Goal: Check status: Check status

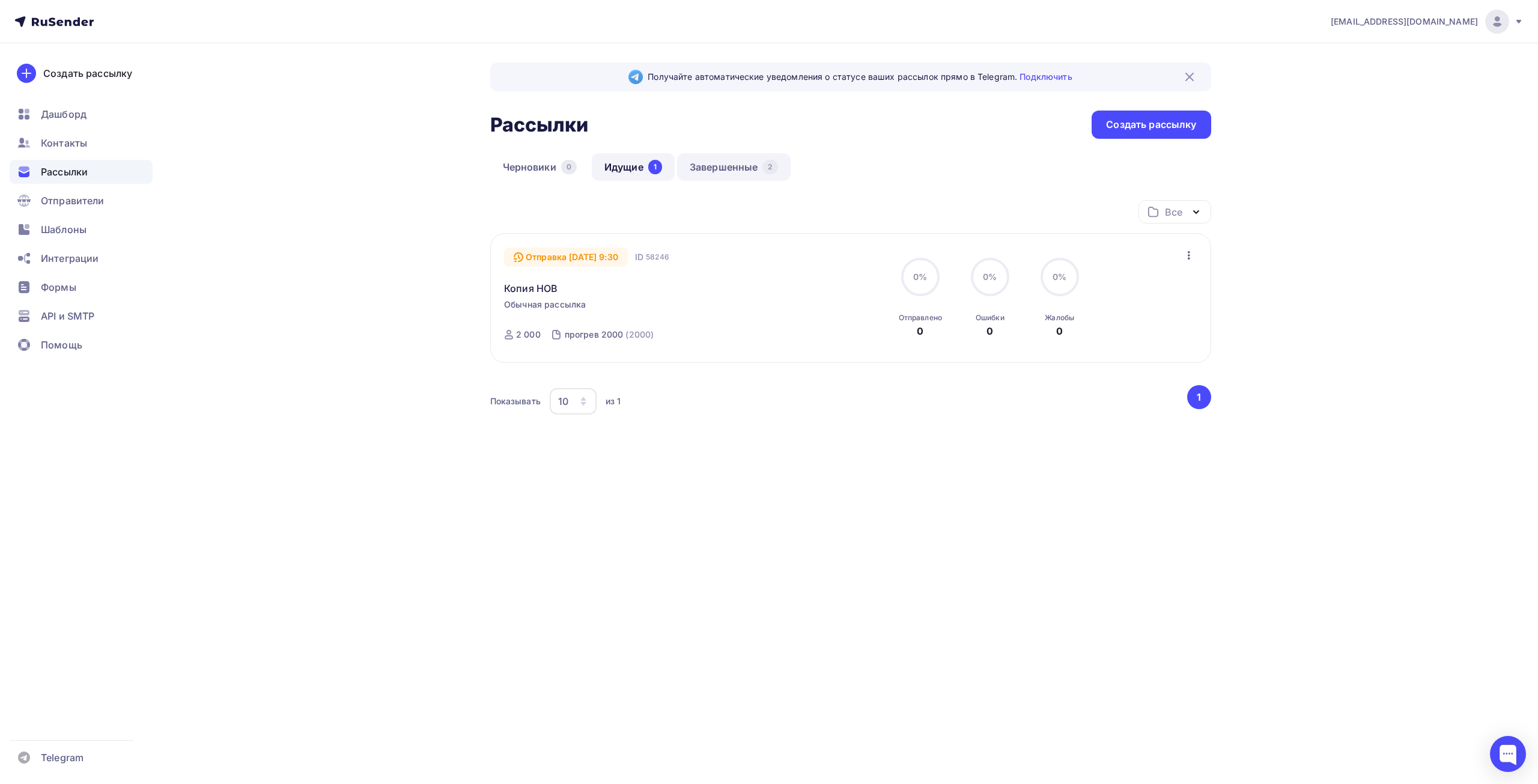
click at [752, 171] on link "Завершенные 2" at bounding box center [734, 167] width 114 height 28
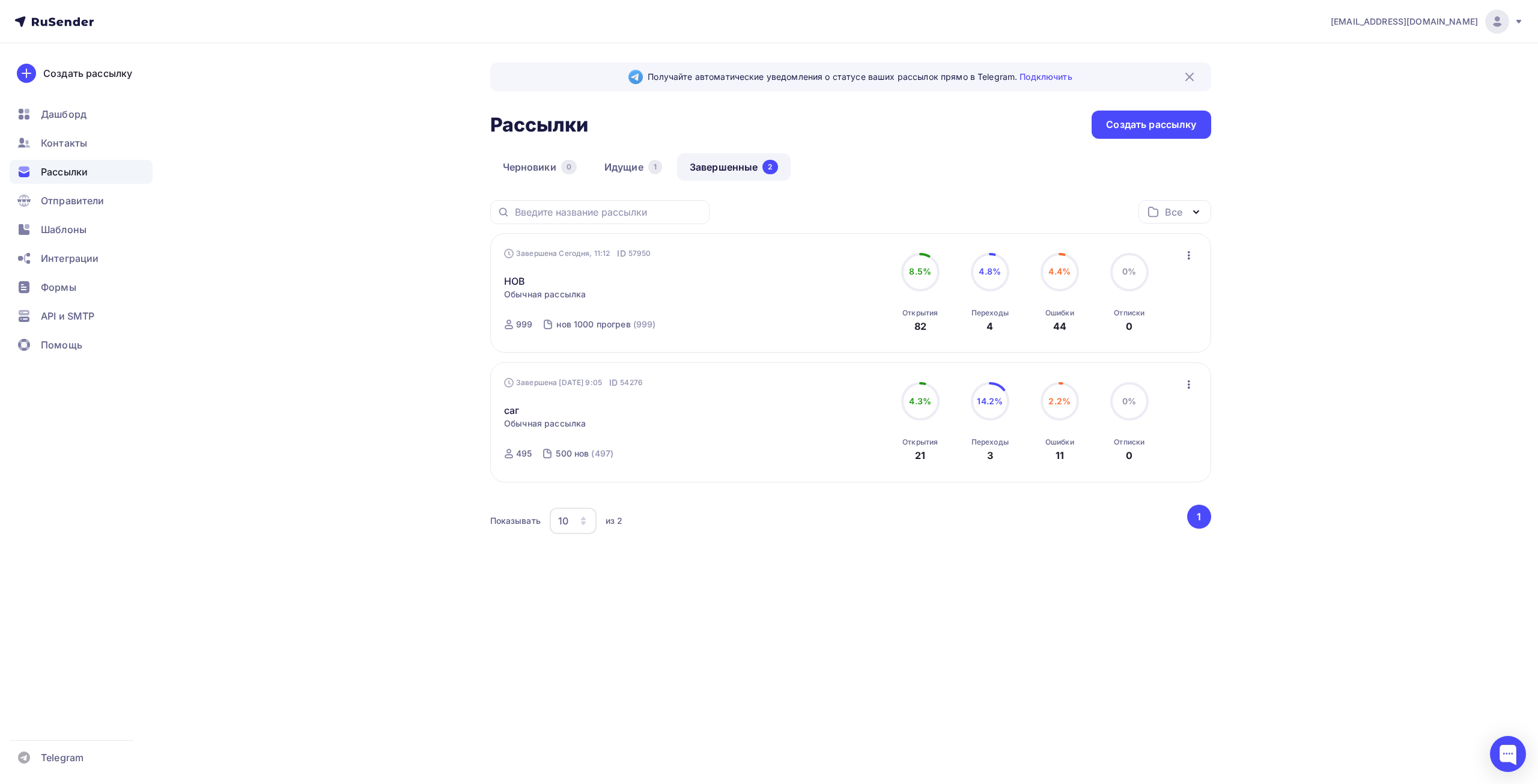
click at [694, 289] on div "Завершена Сегодня, 11:12 ID 57950 НОВ Статистика Обзор рассылки Копировать в но…" at bounding box center [641, 293] width 274 height 91
click at [519, 283] on link "НОВ" at bounding box center [514, 281] width 21 height 15
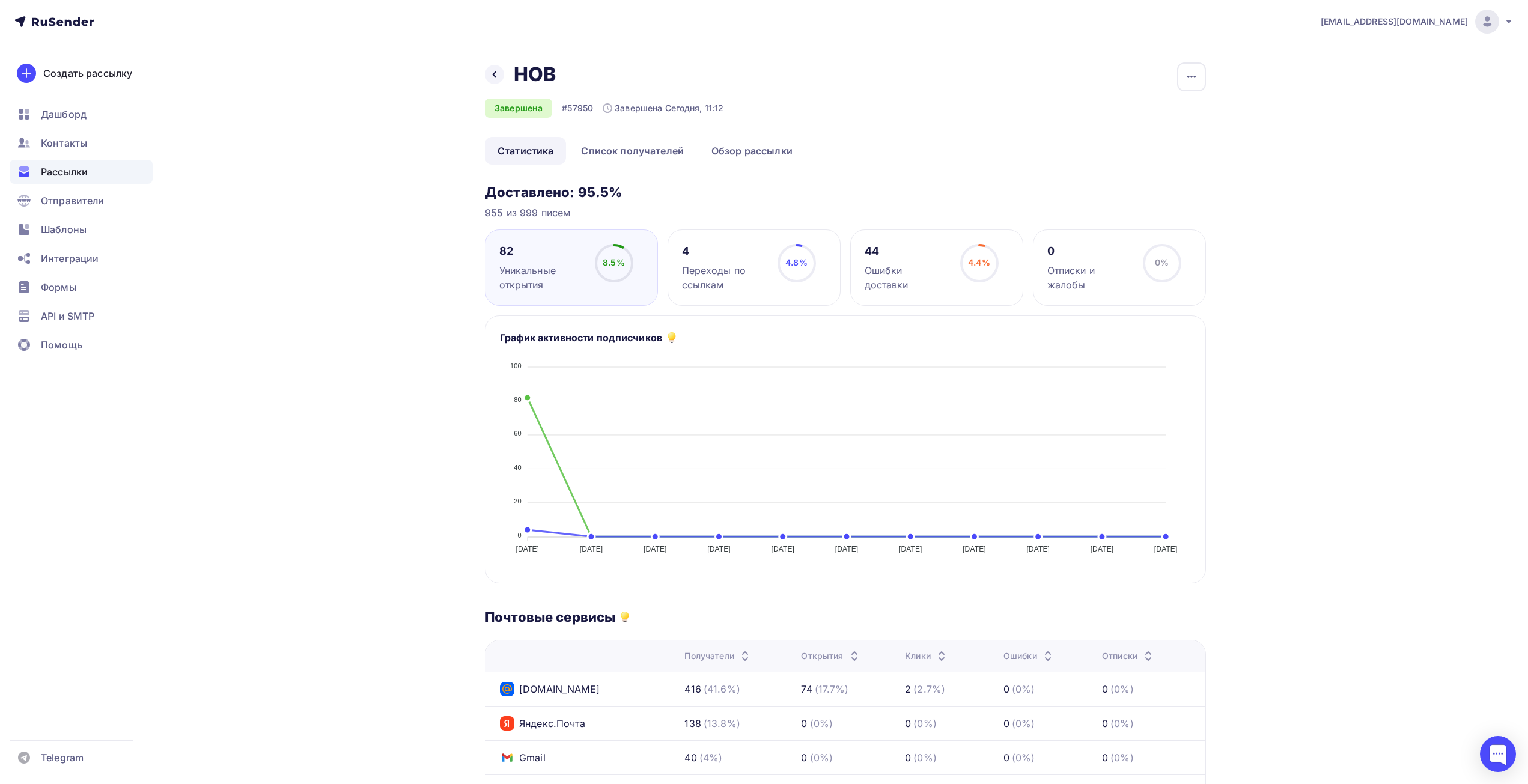
click at [967, 262] on circle at bounding box center [979, 263] width 36 height 36
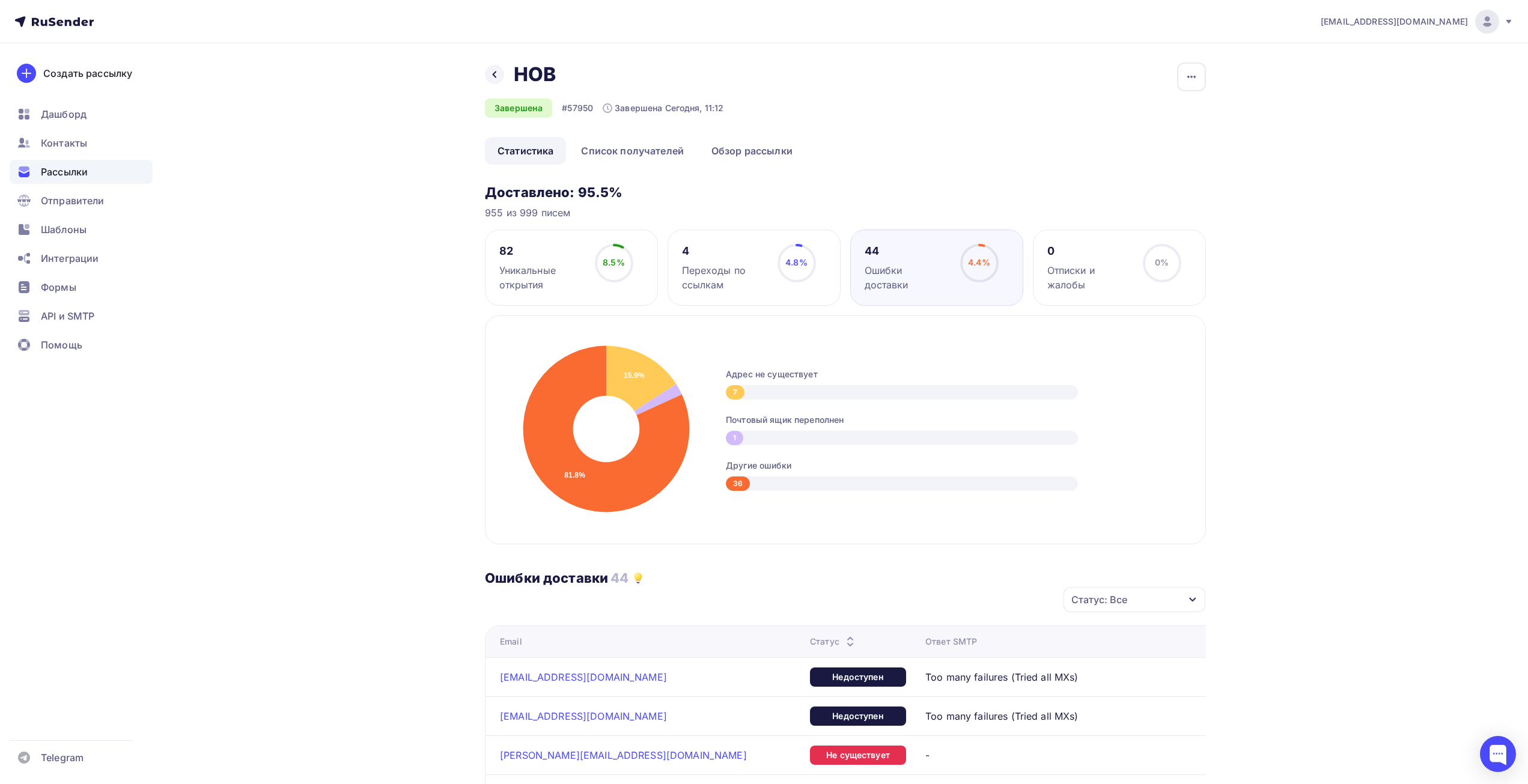
click at [733, 278] on div "Переходы по ссылкам" at bounding box center [724, 277] width 84 height 29
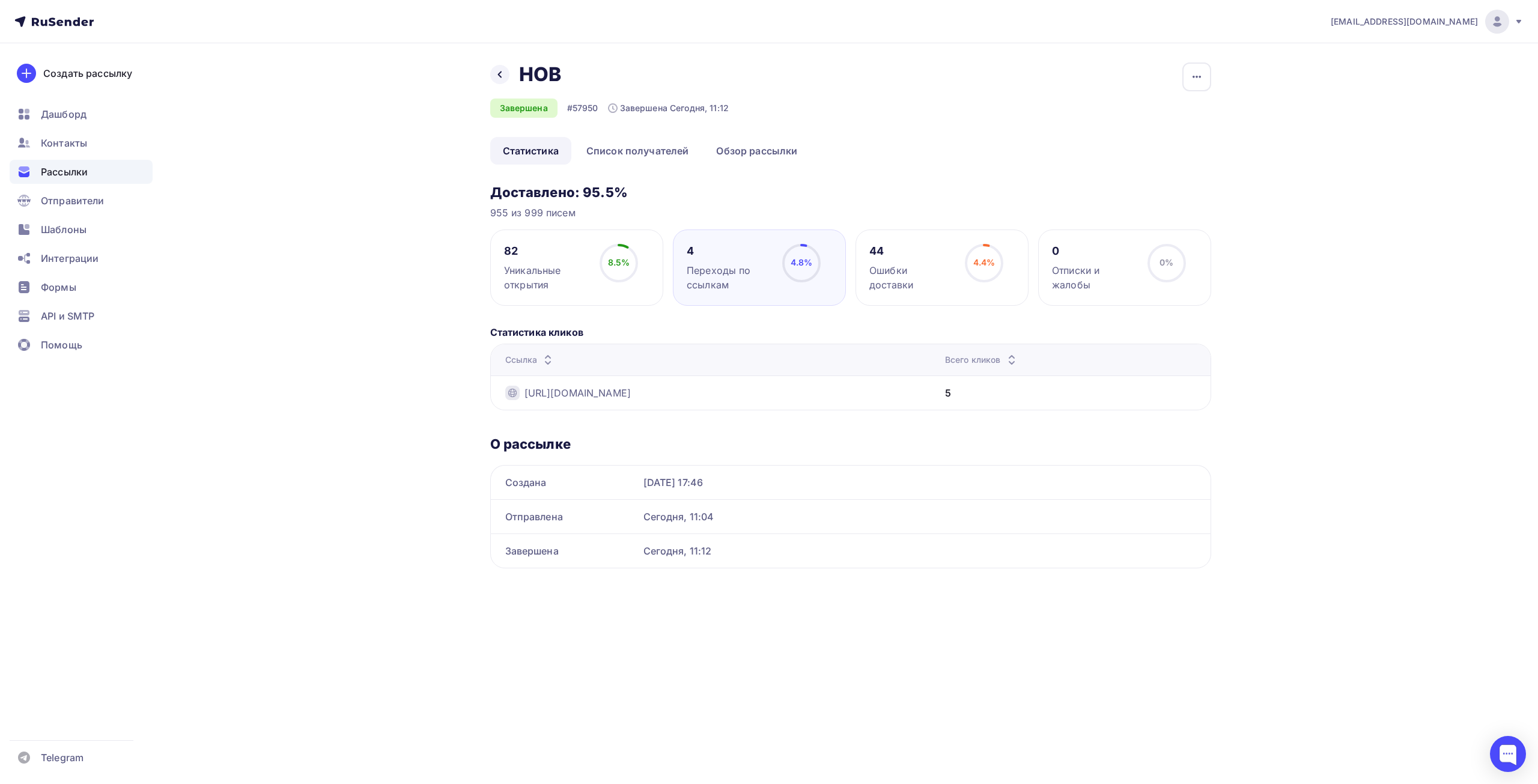
click at [525, 259] on div "82 Уникальные открытия" at bounding box center [546, 268] width 84 height 48
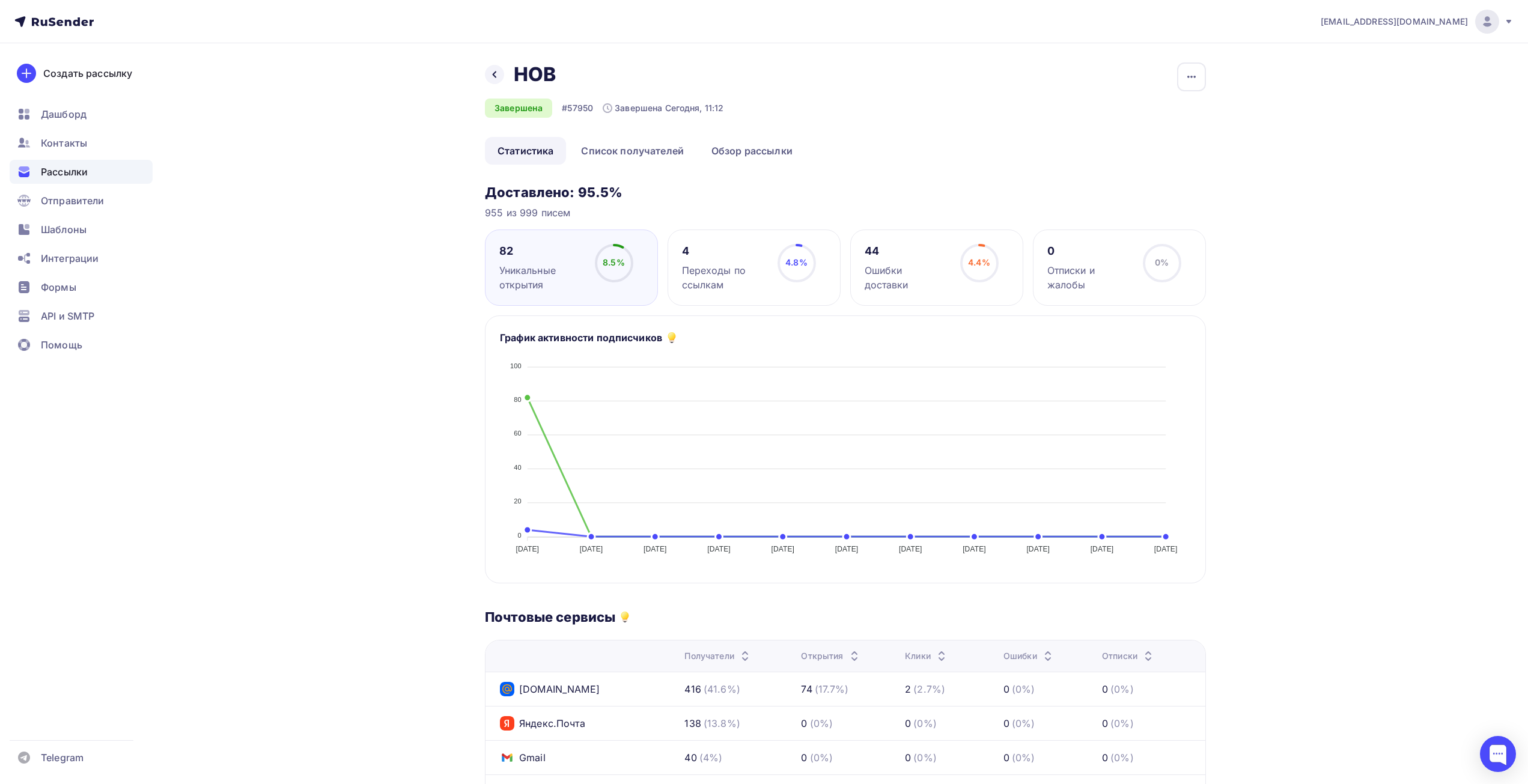
click at [522, 280] on div "Уникальные открытия" at bounding box center [541, 277] width 84 height 29
click at [0, 0] on icon at bounding box center [0, 0] width 0 height 0
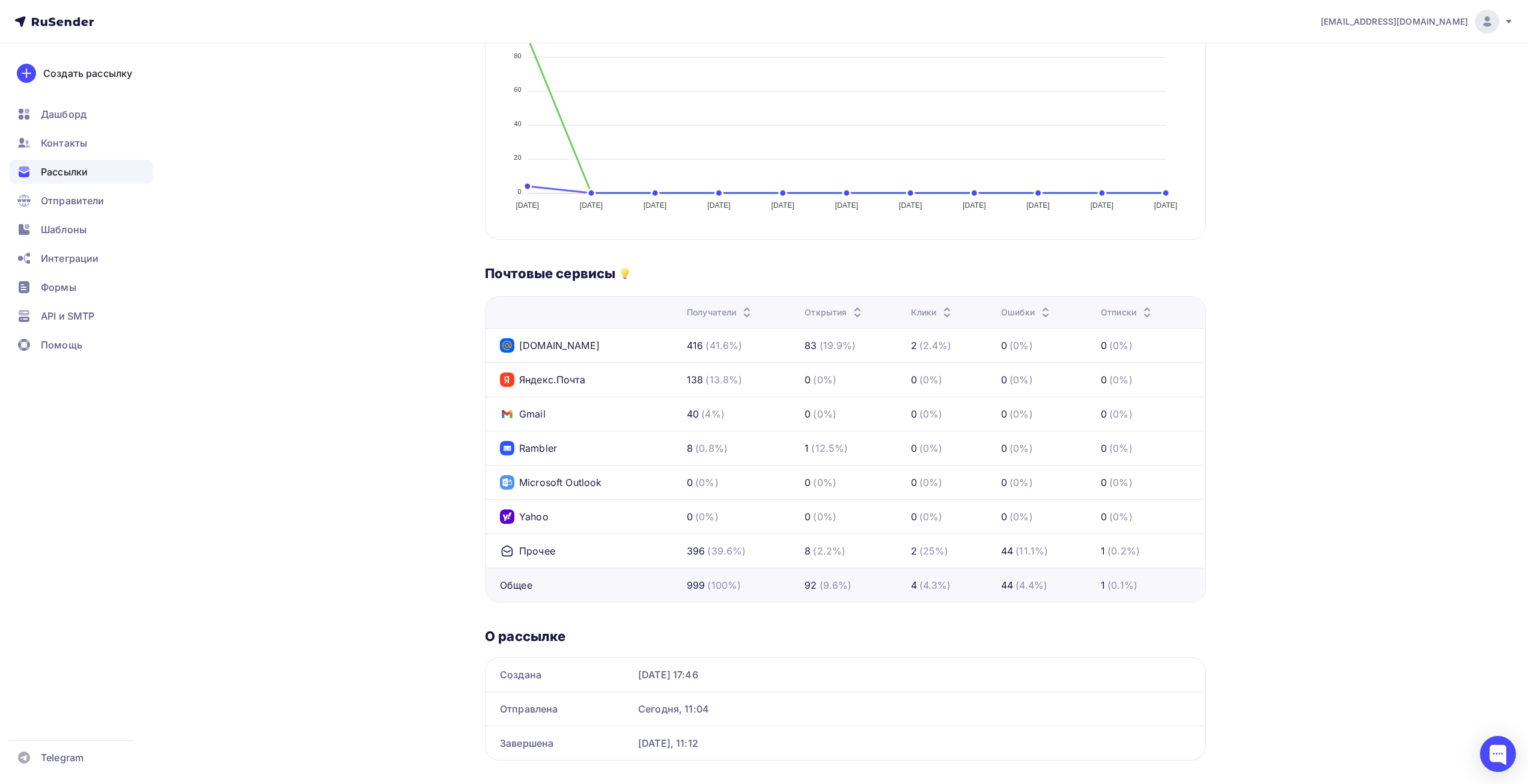
scroll to position [368, 0]
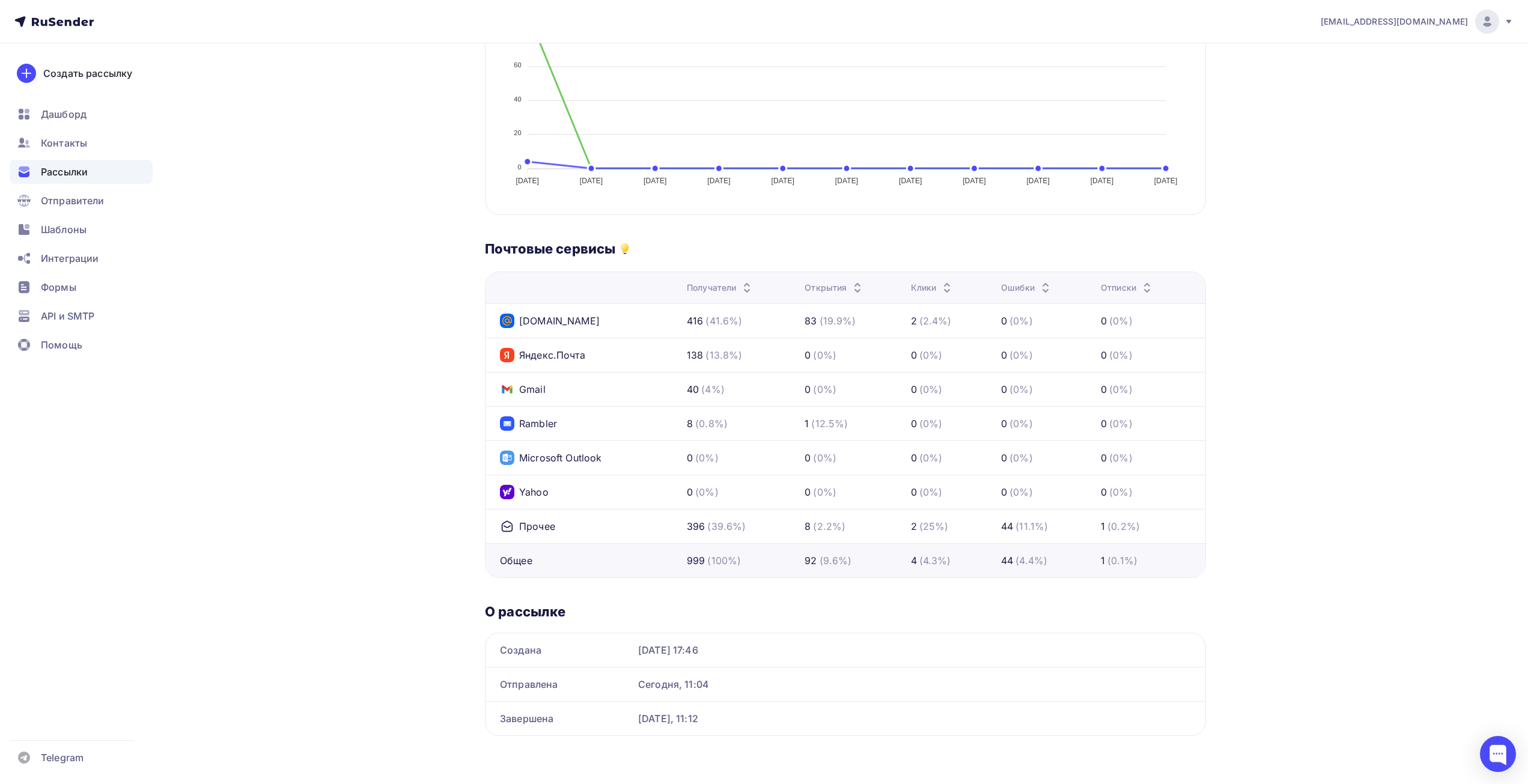
drag, startPoint x: 687, startPoint y: 319, endPoint x: 708, endPoint y: 318, distance: 21.0
click at [708, 318] on div "416 (41.6%)" at bounding box center [714, 320] width 55 height 15
click at [759, 324] on div "416 (41.6%)" at bounding box center [741, 320] width 108 height 15
drag, startPoint x: 682, startPoint y: 353, endPoint x: 702, endPoint y: 358, distance: 20.6
click at [702, 358] on tr "Яндекс.Почта 138 (13.8%) 0 (0%) 0 (0%) 0 (0%) 0 (0%)" at bounding box center [845, 354] width 720 height 34
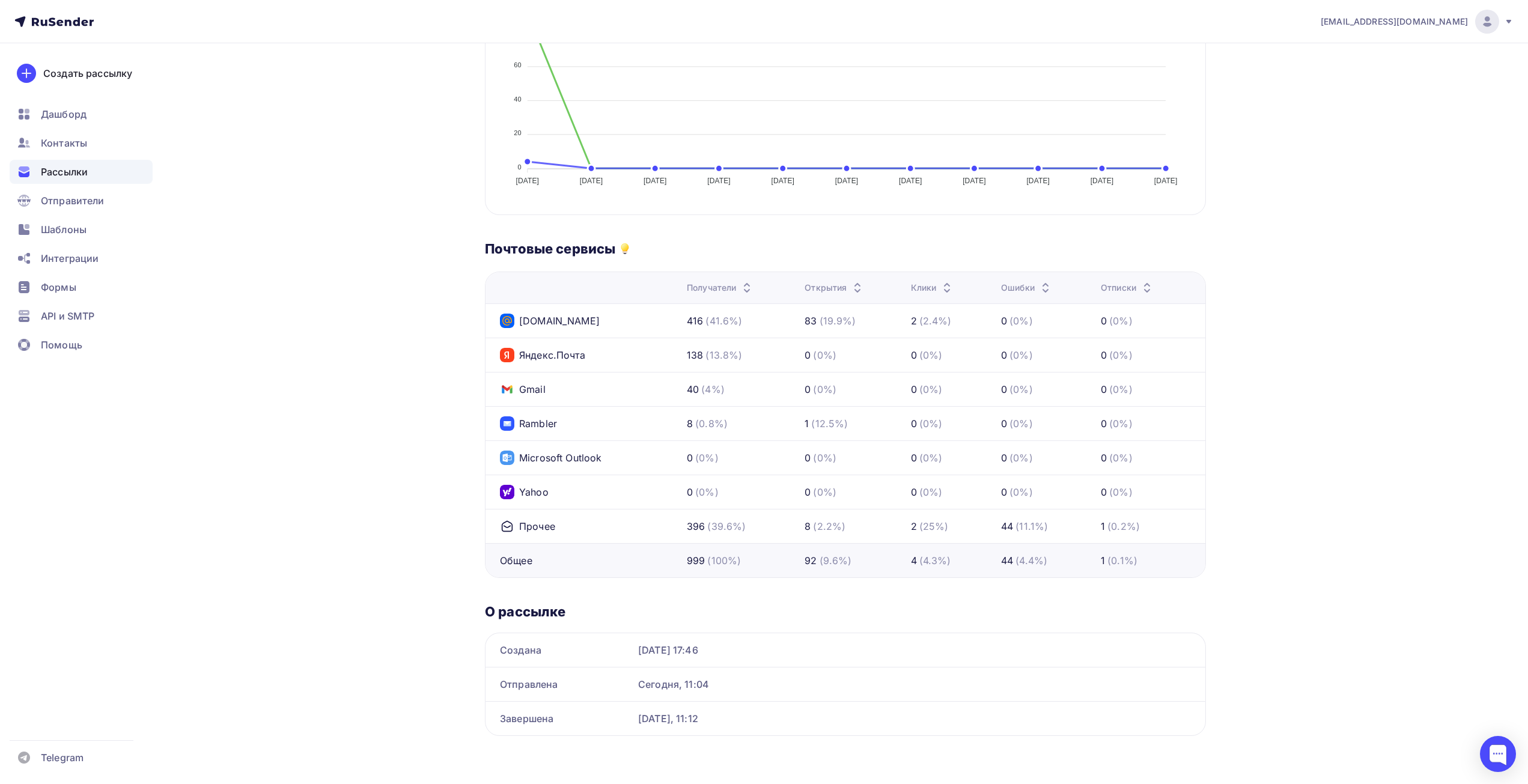
click at [772, 357] on div "138 (13.8%)" at bounding box center [741, 354] width 108 height 15
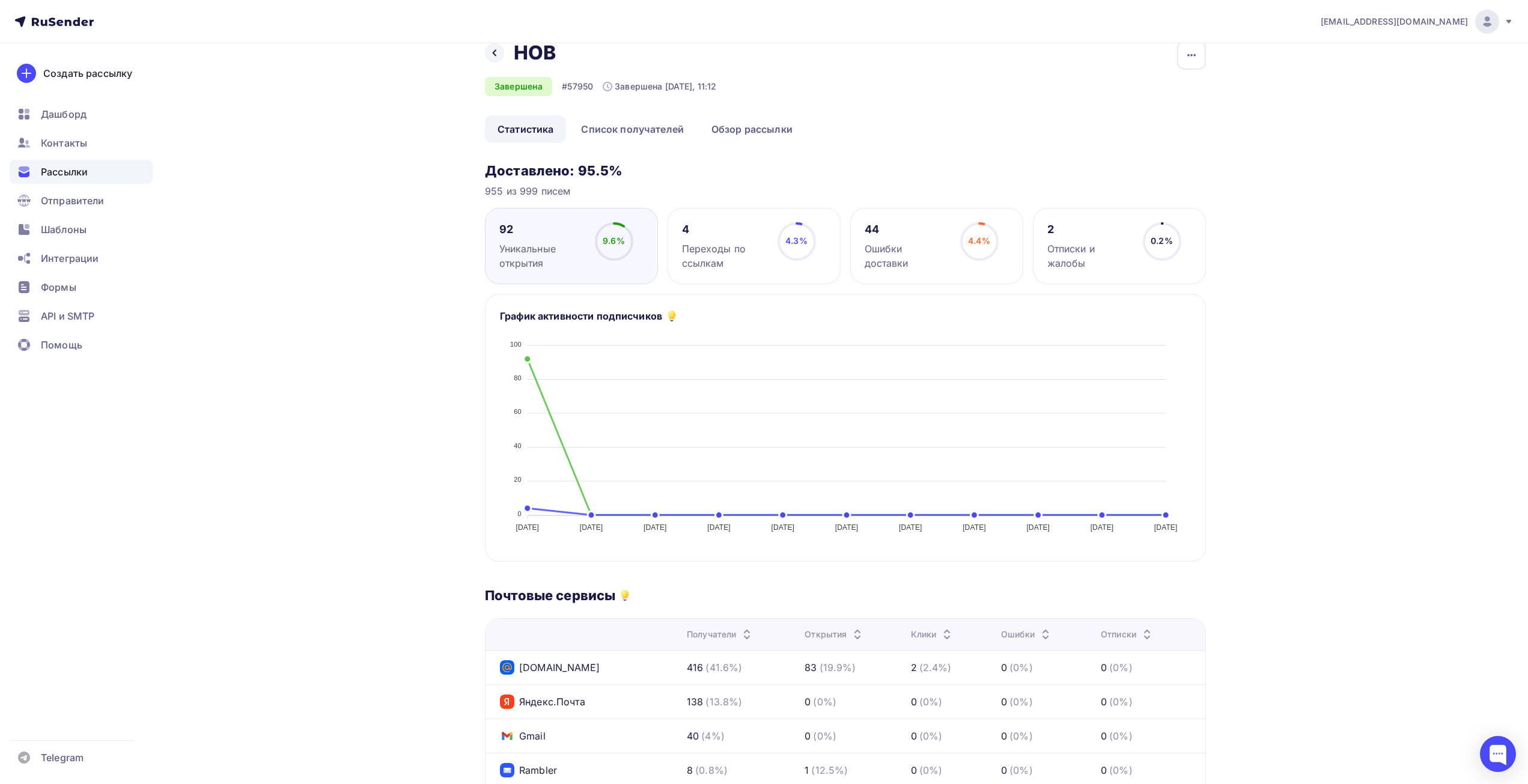
scroll to position [0, 0]
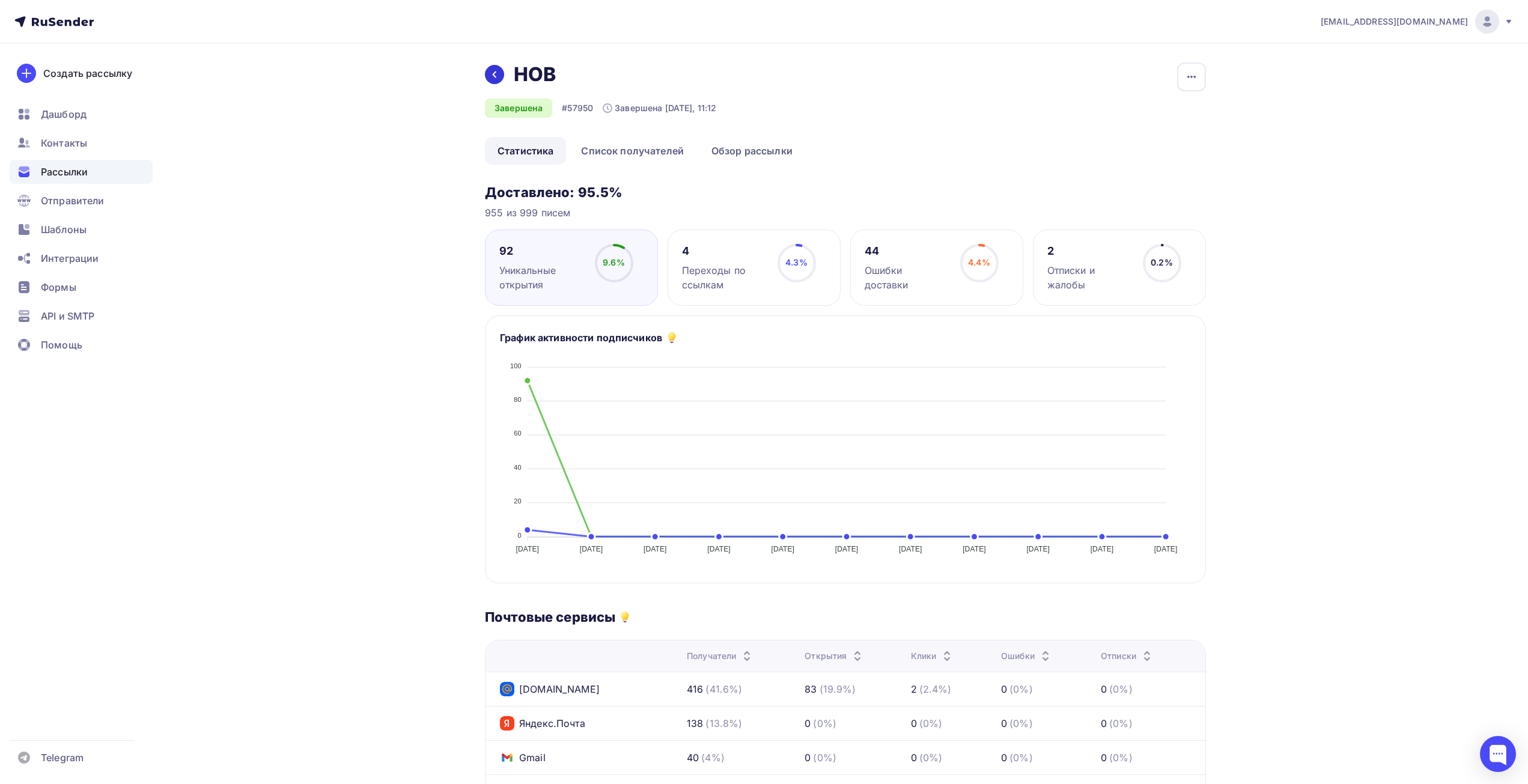
click at [494, 77] on icon at bounding box center [495, 74] width 9 height 9
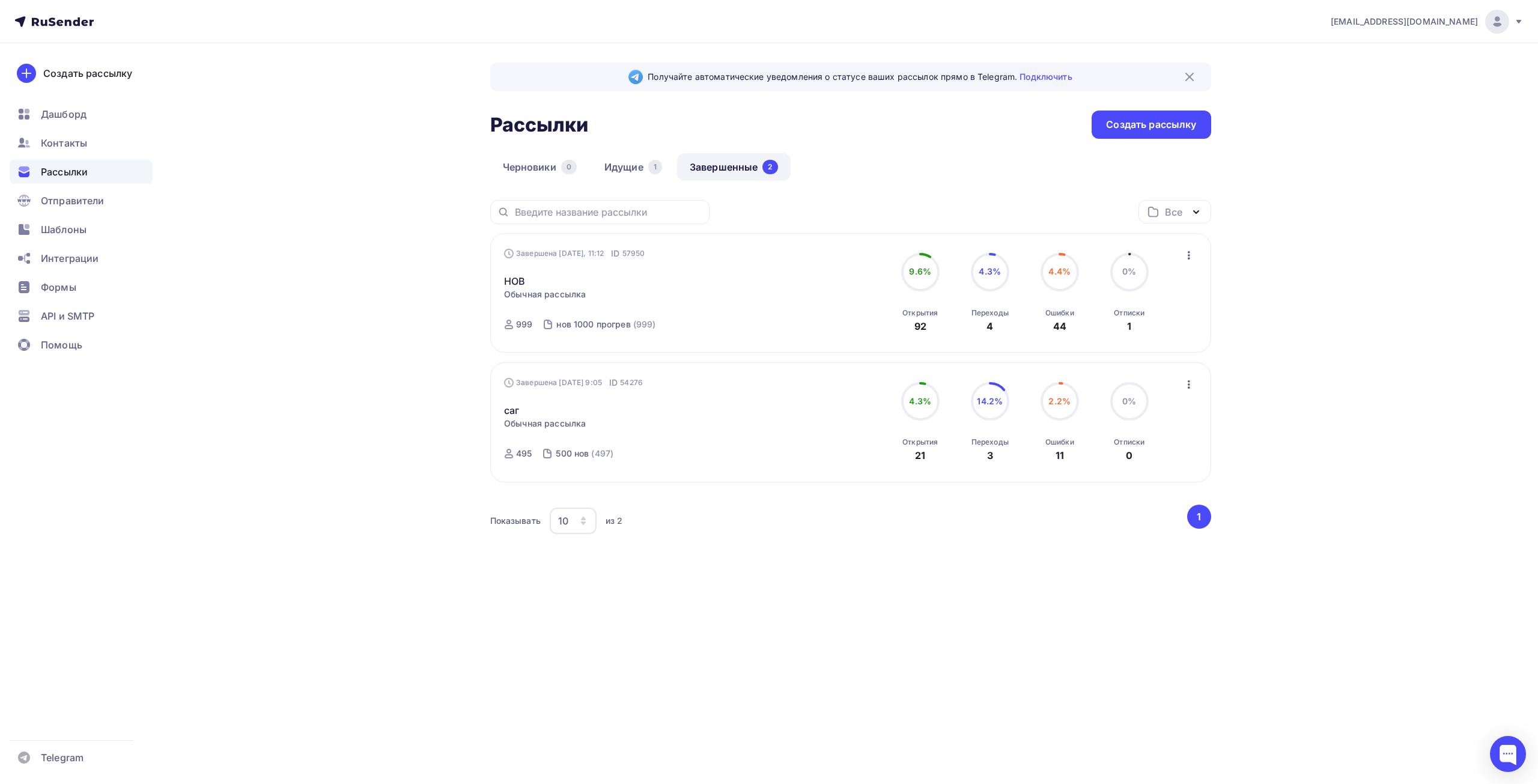
click at [561, 296] on span "Обычная рассылка" at bounding box center [545, 295] width 82 height 12
click at [519, 277] on link "НОВ" at bounding box center [514, 281] width 21 height 15
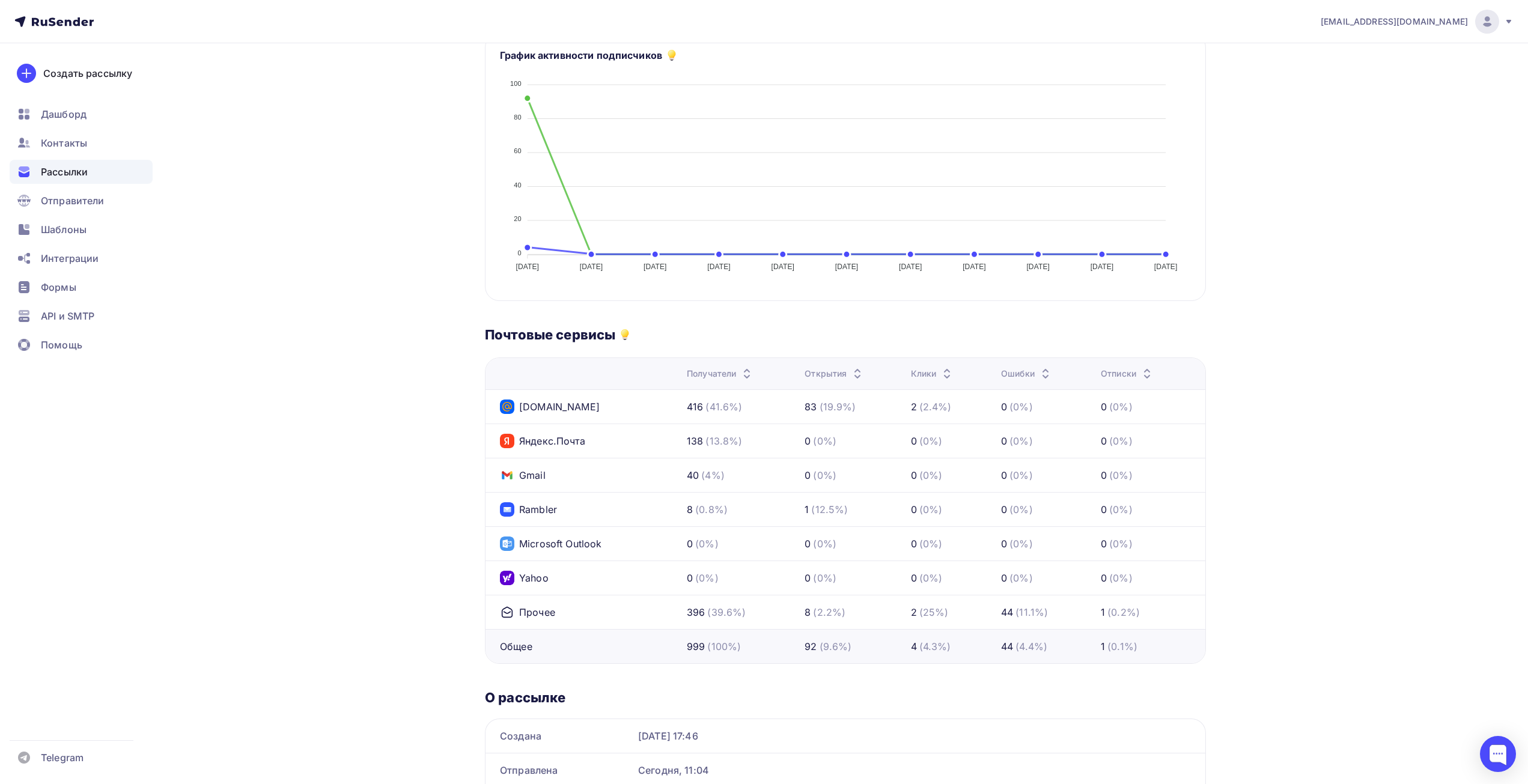
scroll to position [361, 0]
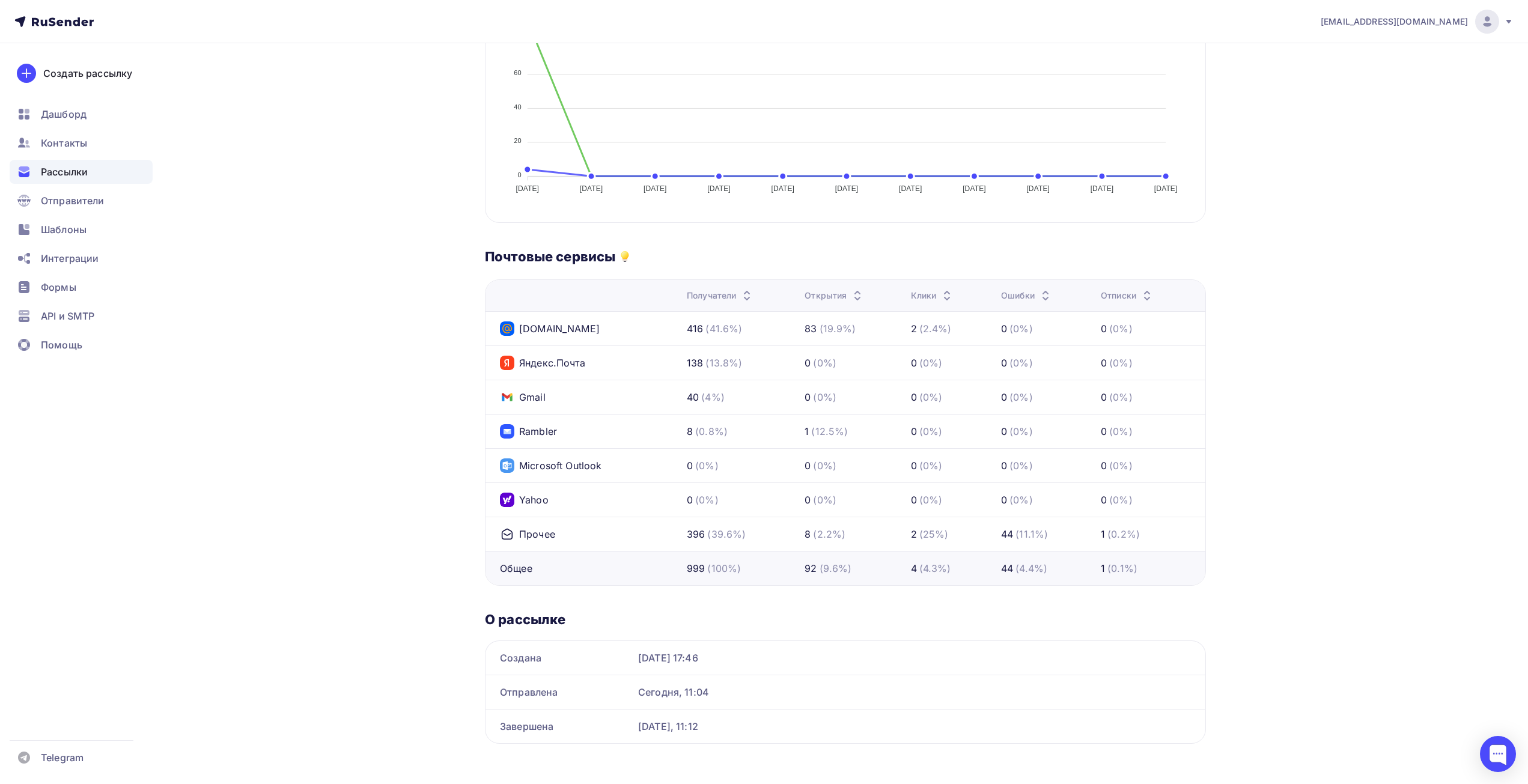
click at [572, 331] on div "[DOMAIN_NAME]" at bounding box center [588, 328] width 177 height 15
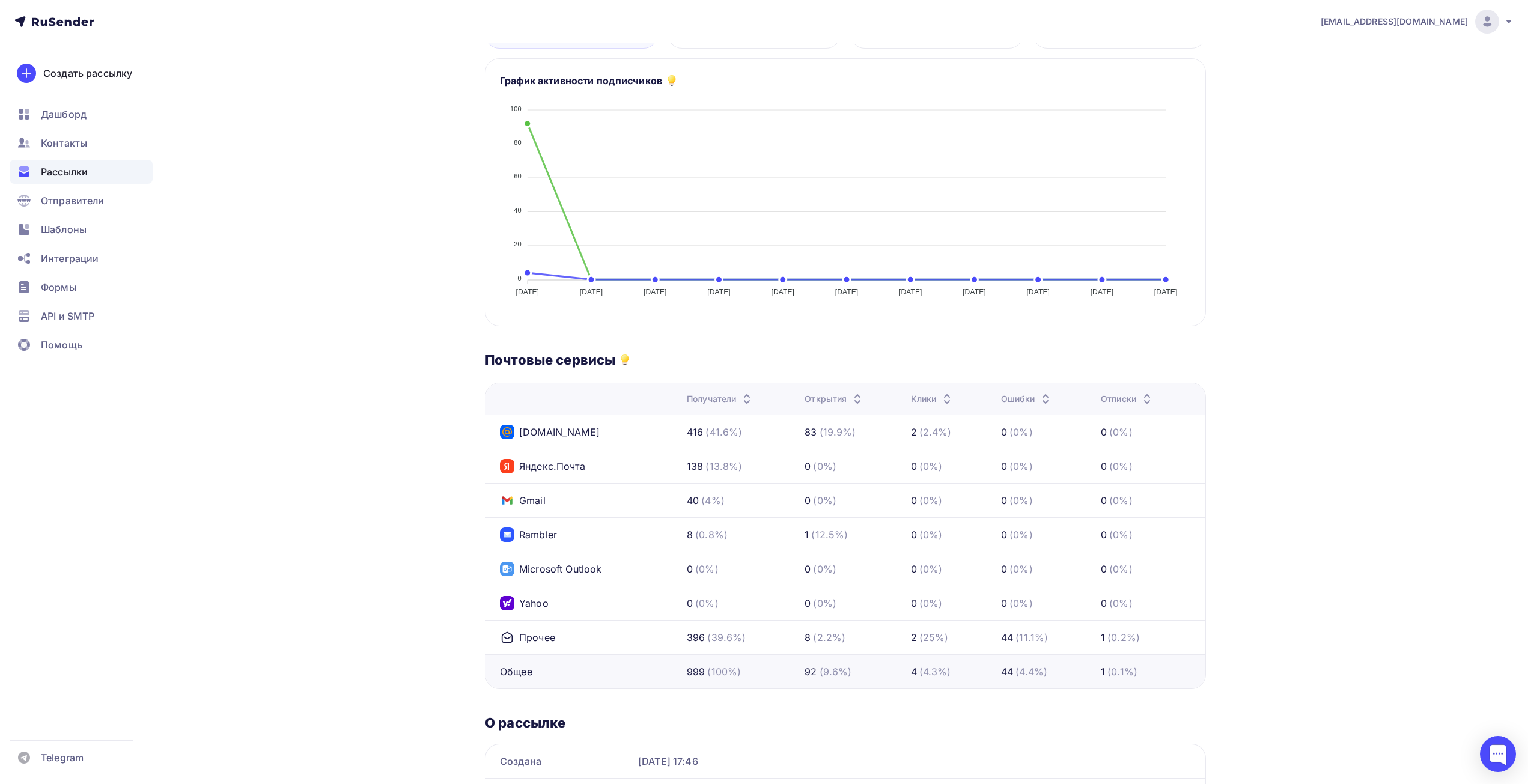
scroll to position [0, 0]
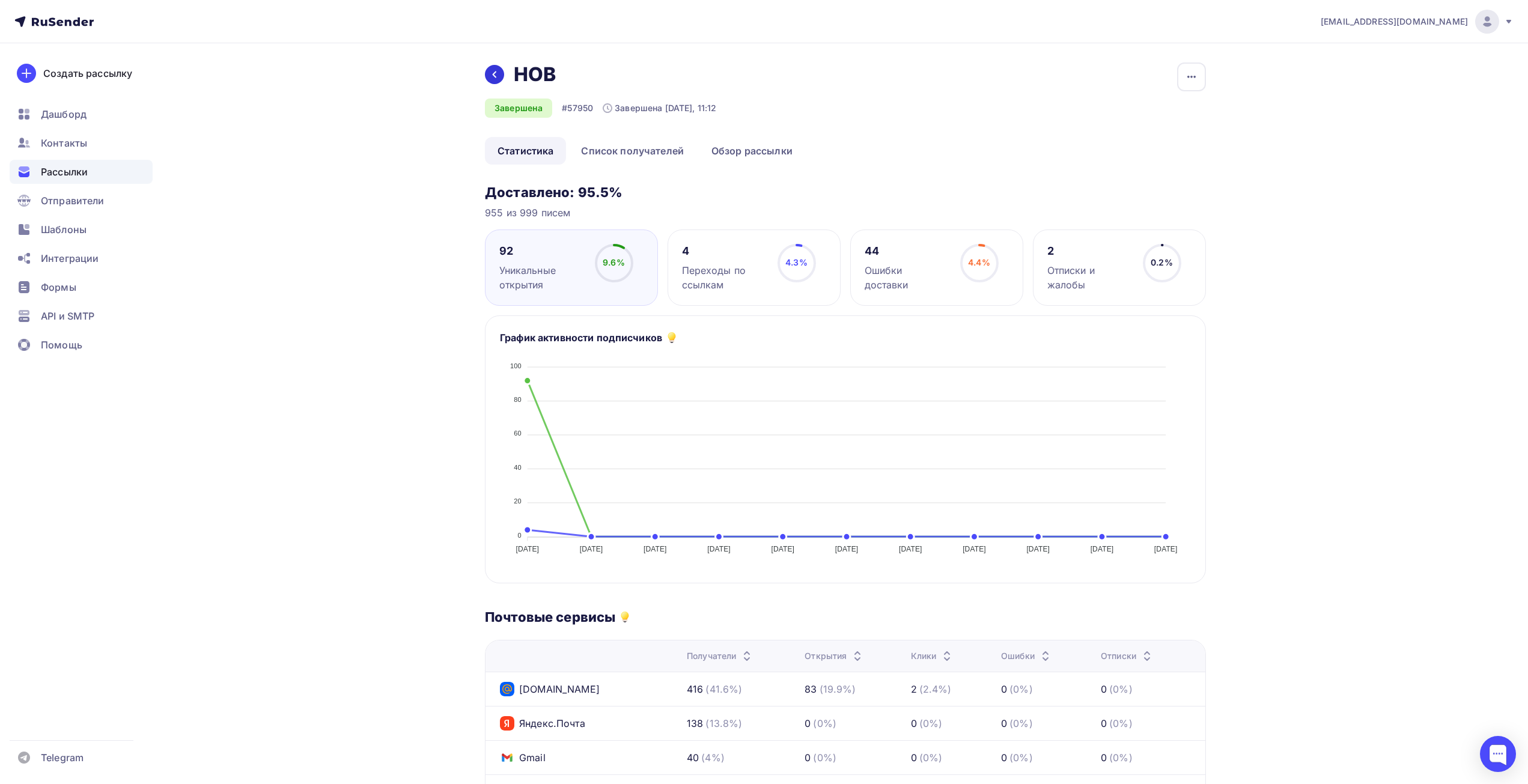
click at [494, 77] on icon at bounding box center [495, 74] width 9 height 9
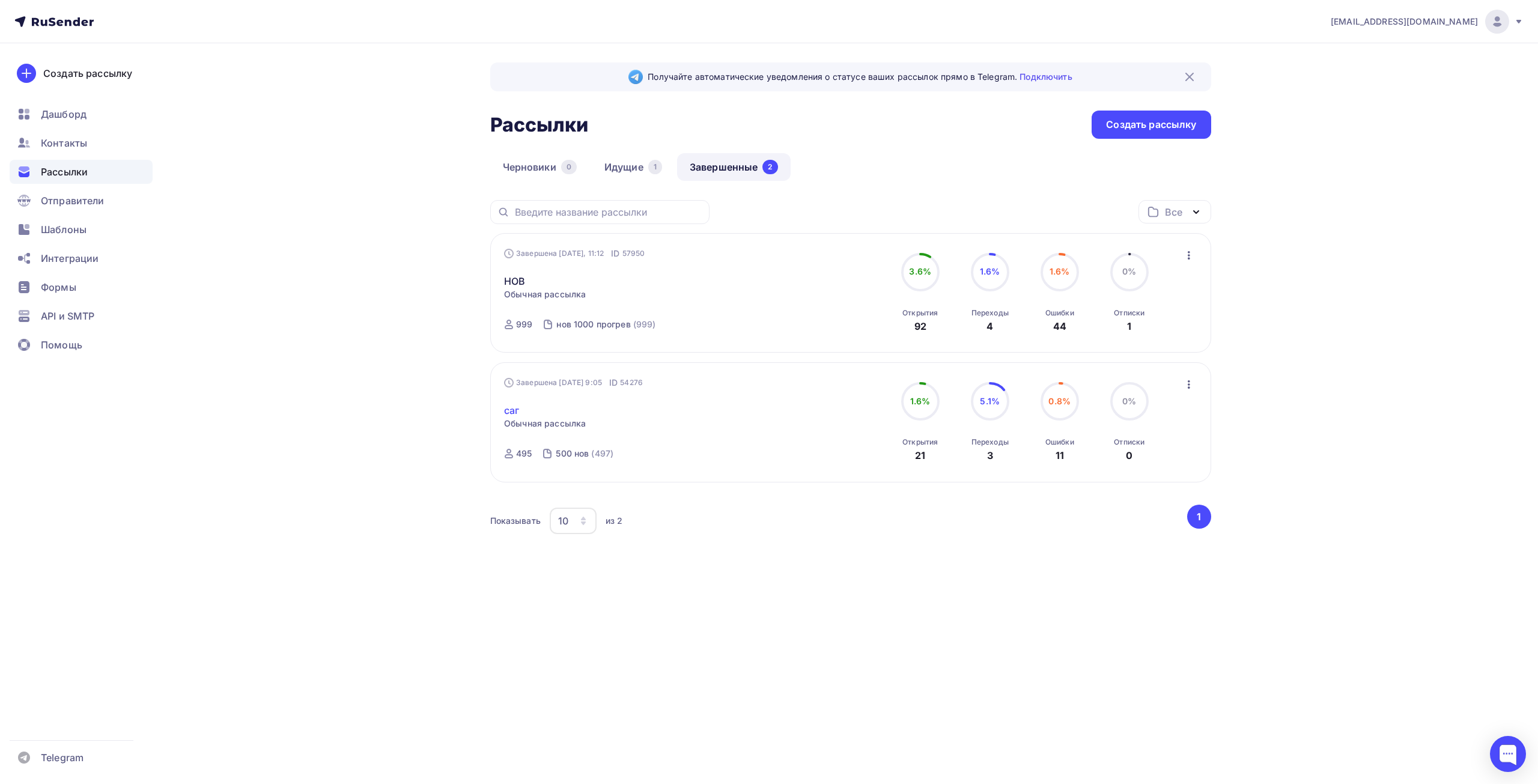
click at [516, 410] on link "саг" at bounding box center [511, 410] width 15 height 15
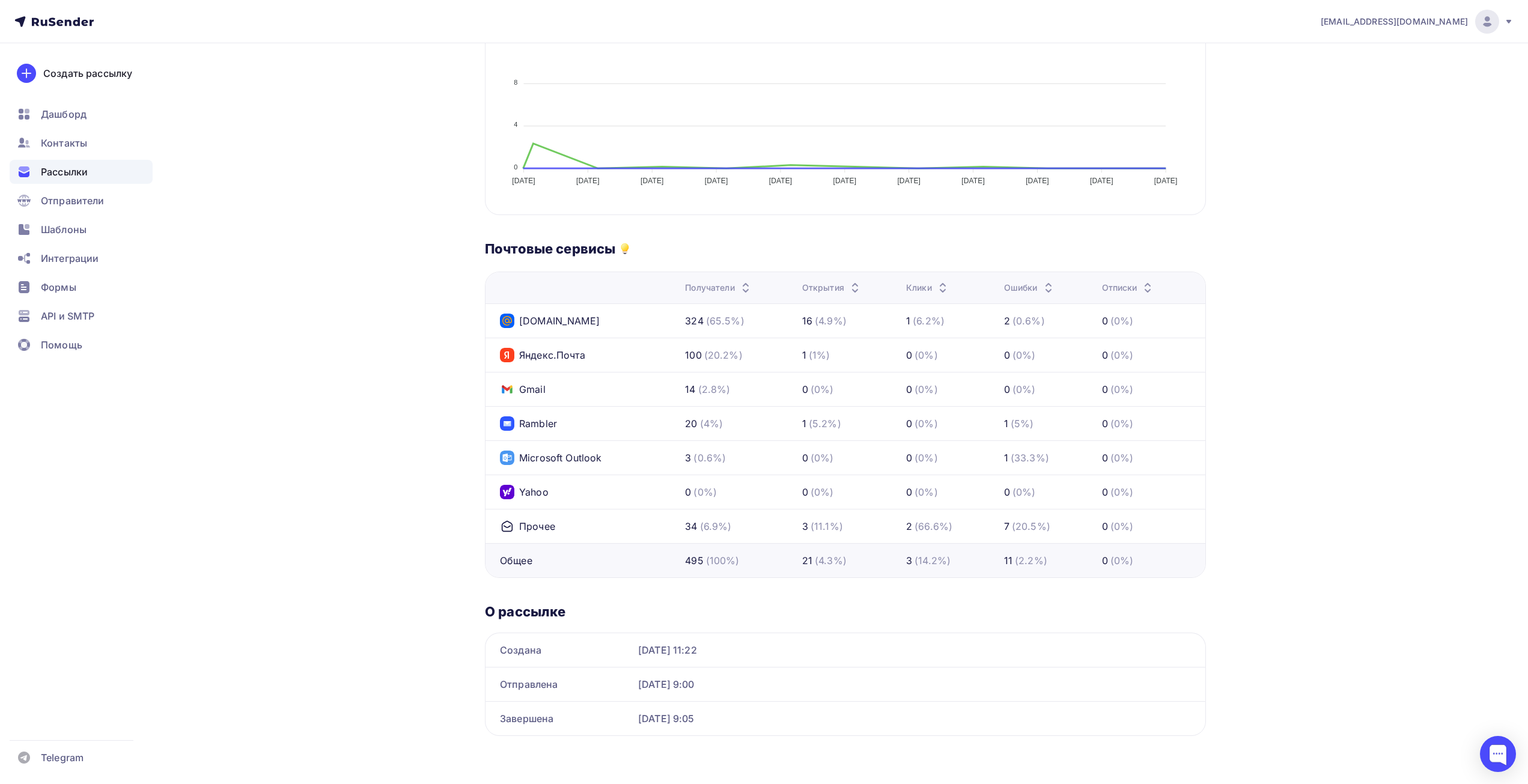
scroll to position [368, 0]
drag, startPoint x: 636, startPoint y: 320, endPoint x: 761, endPoint y: 323, distance: 125.0
click at [761, 323] on tr "Mail.ru 324 (65.5%) 16 (4.9%) 1 (6.2%) 2 (0.6%) 0 (0%)" at bounding box center [845, 320] width 720 height 34
click at [769, 330] on td "324 (65.5%)" at bounding box center [738, 320] width 117 height 34
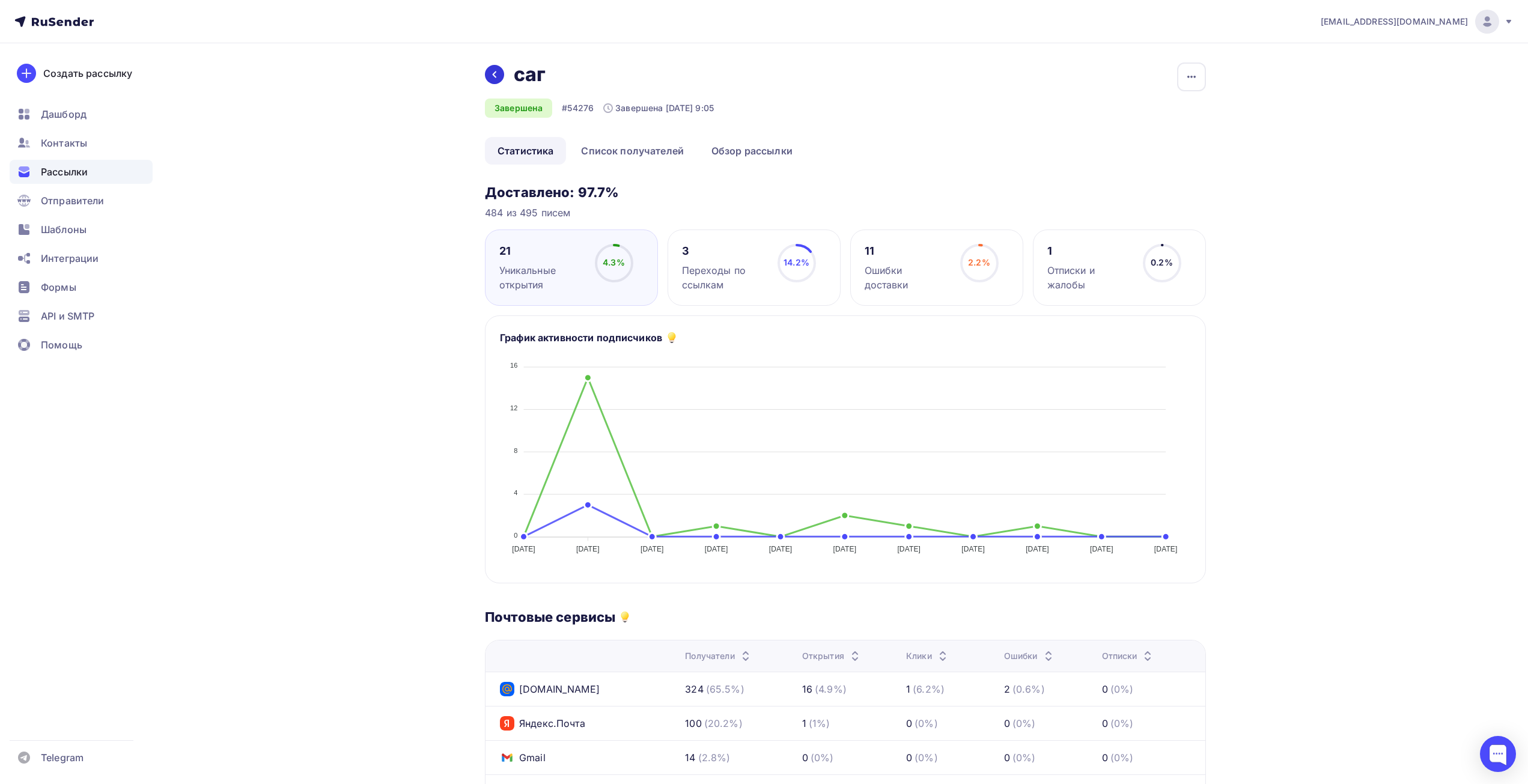
click at [488, 78] on div at bounding box center [494, 74] width 19 height 19
